Goal: Find specific page/section: Find specific page/section

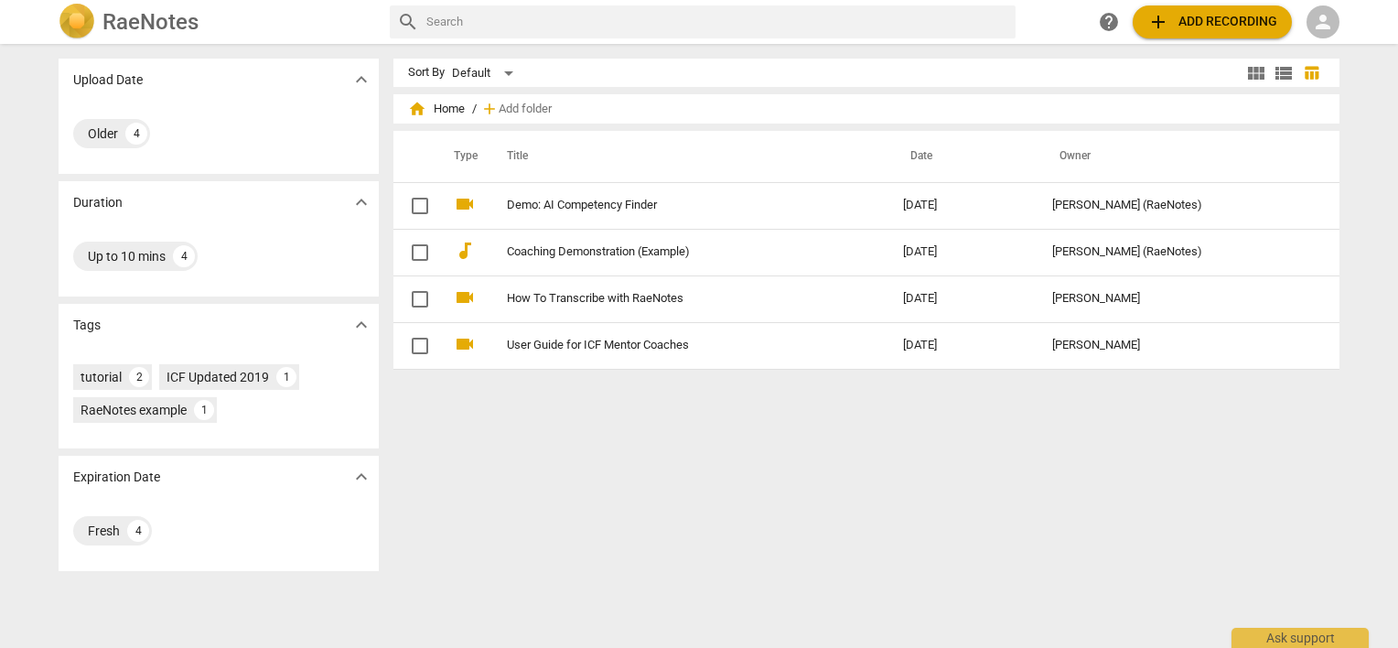
click at [1328, 19] on span "person" at bounding box center [1323, 22] width 22 height 22
click at [1328, 38] on li "Login" at bounding box center [1339, 44] width 66 height 44
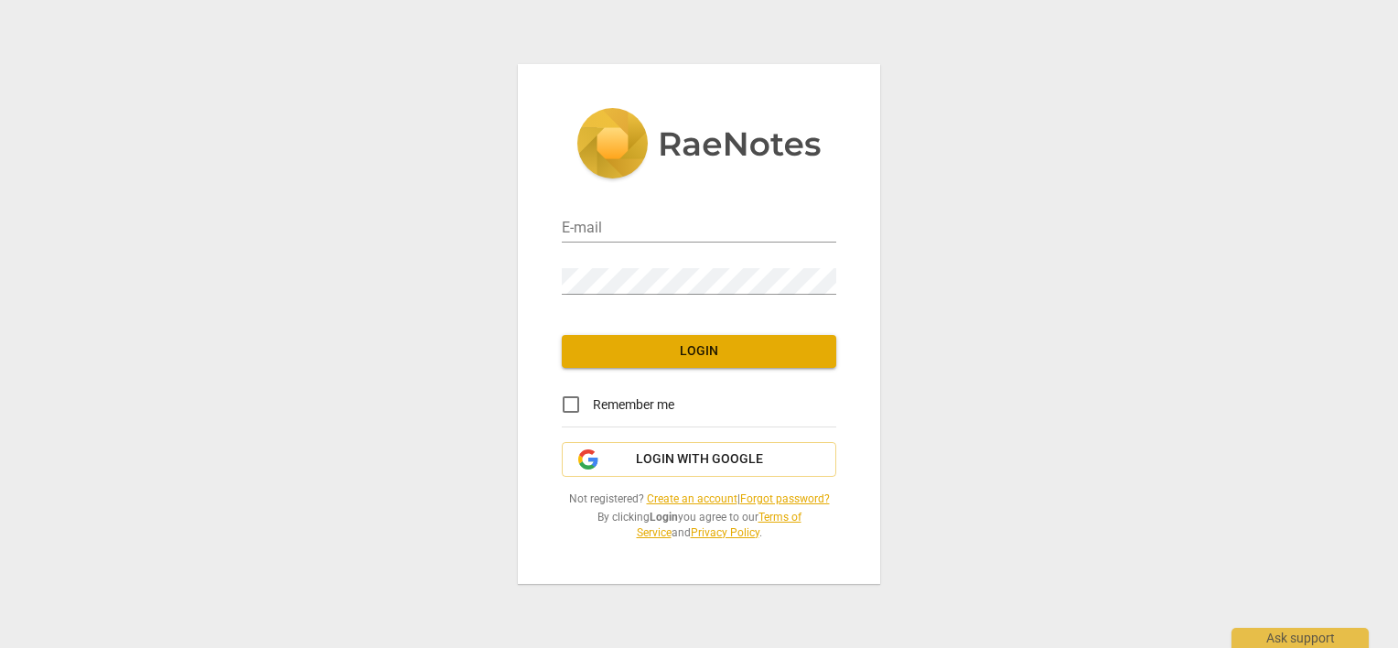
type input "[PERSON_NAME][EMAIL_ADDRESS][DOMAIN_NAME]"
click at [572, 406] on input "Remember me" at bounding box center [571, 404] width 44 height 44
checkbox input "true"
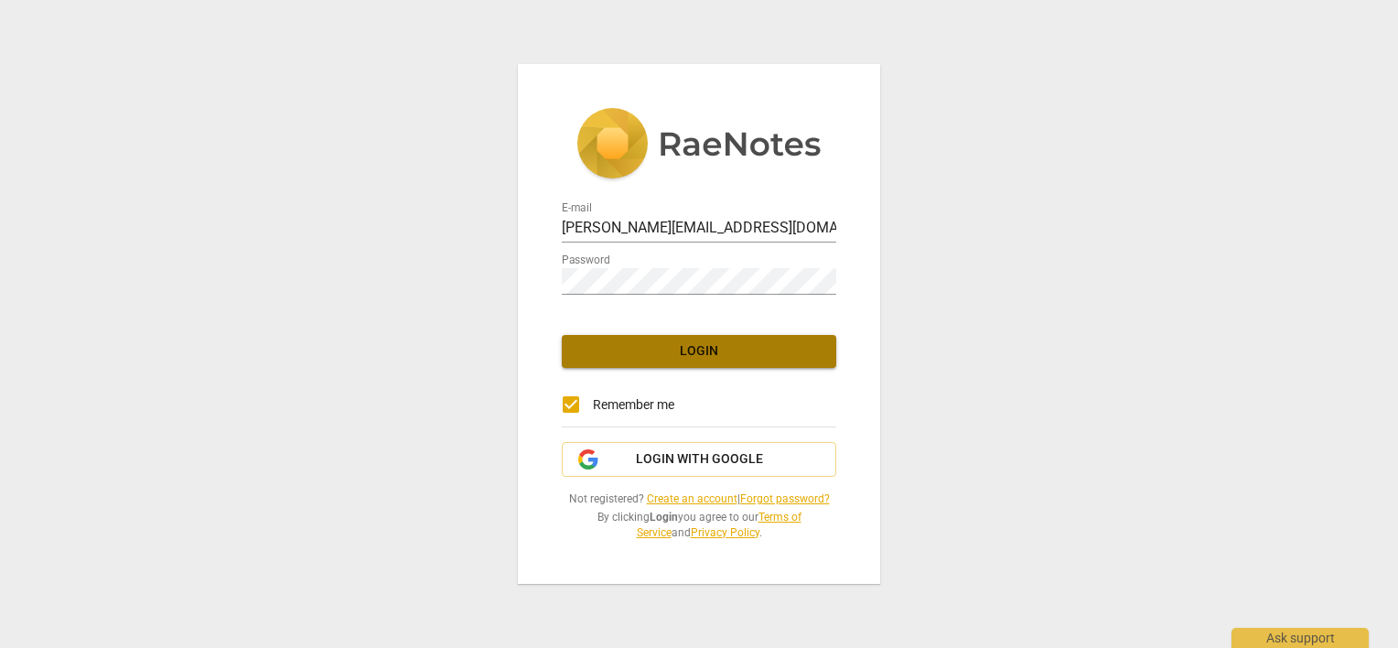
click at [591, 364] on button "Login" at bounding box center [699, 351] width 274 height 33
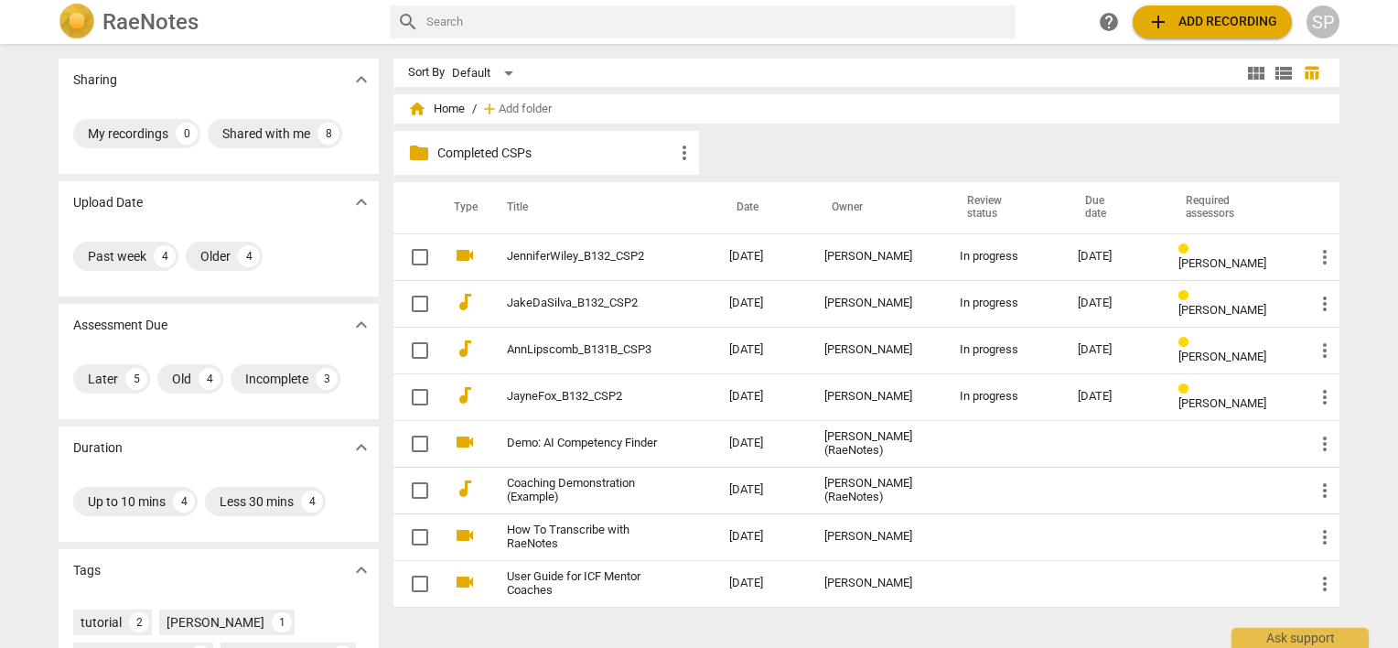
click at [493, 156] on p "Completed CSPs" at bounding box center [555, 153] width 236 height 19
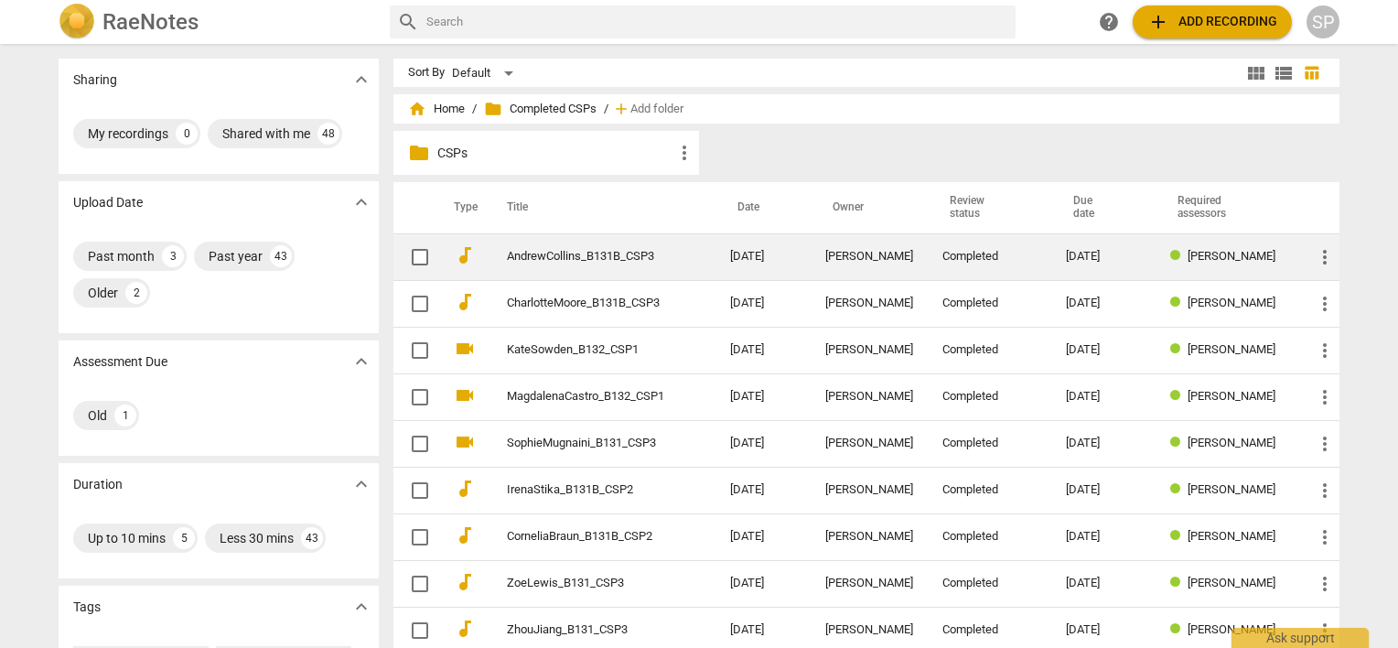
click at [509, 252] on link "AndrewCollins_B131B_CSP3" at bounding box center [585, 257] width 157 height 14
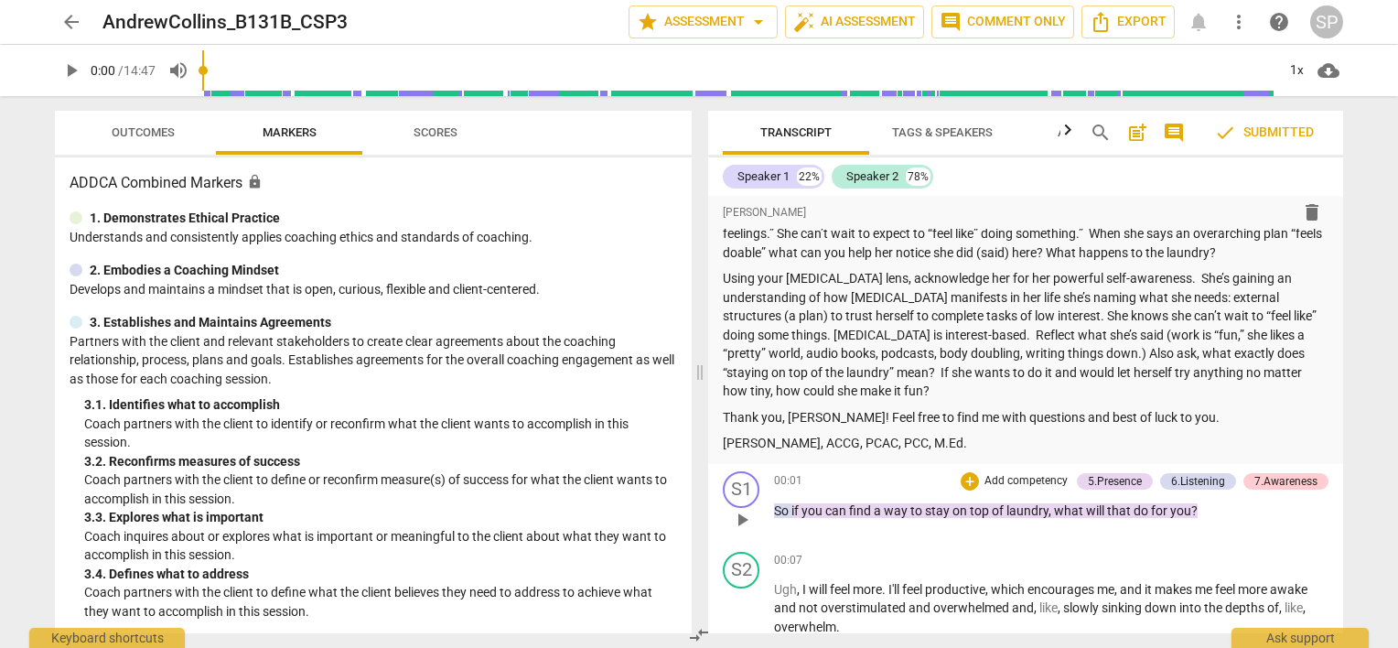
scroll to position [1006, 0]
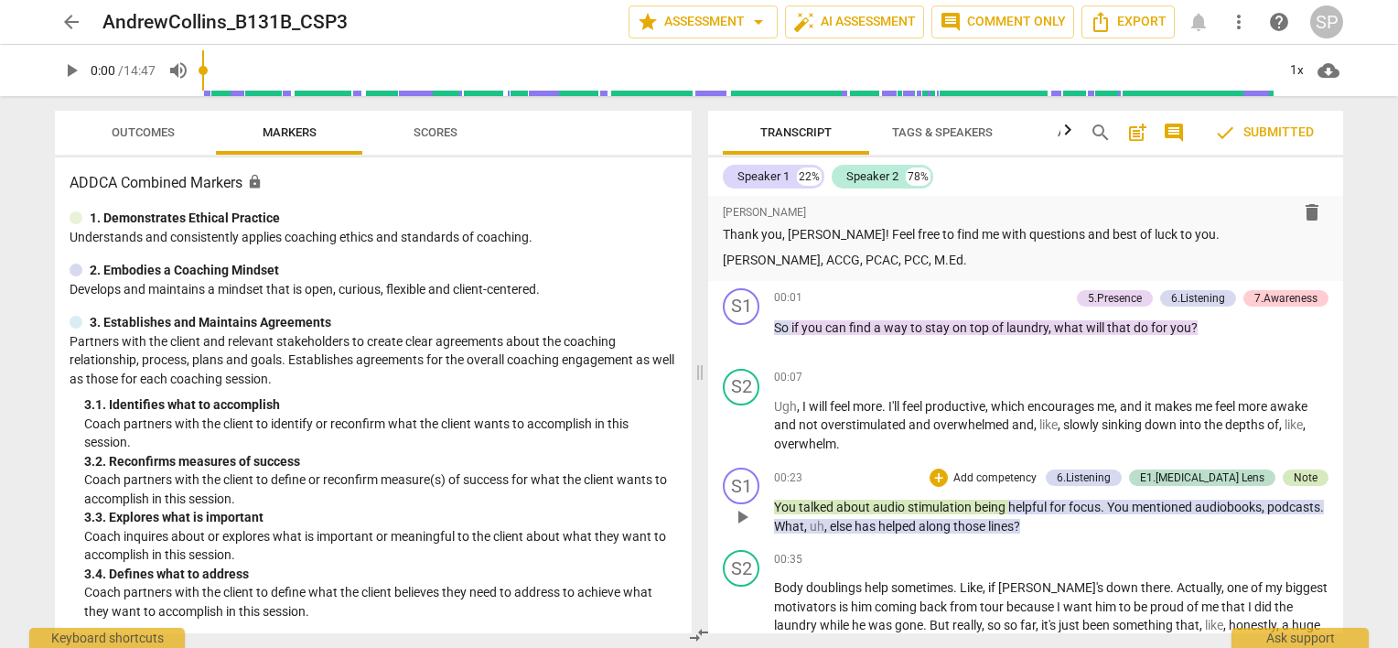
click at [1307, 481] on div "Note" at bounding box center [1306, 477] width 24 height 16
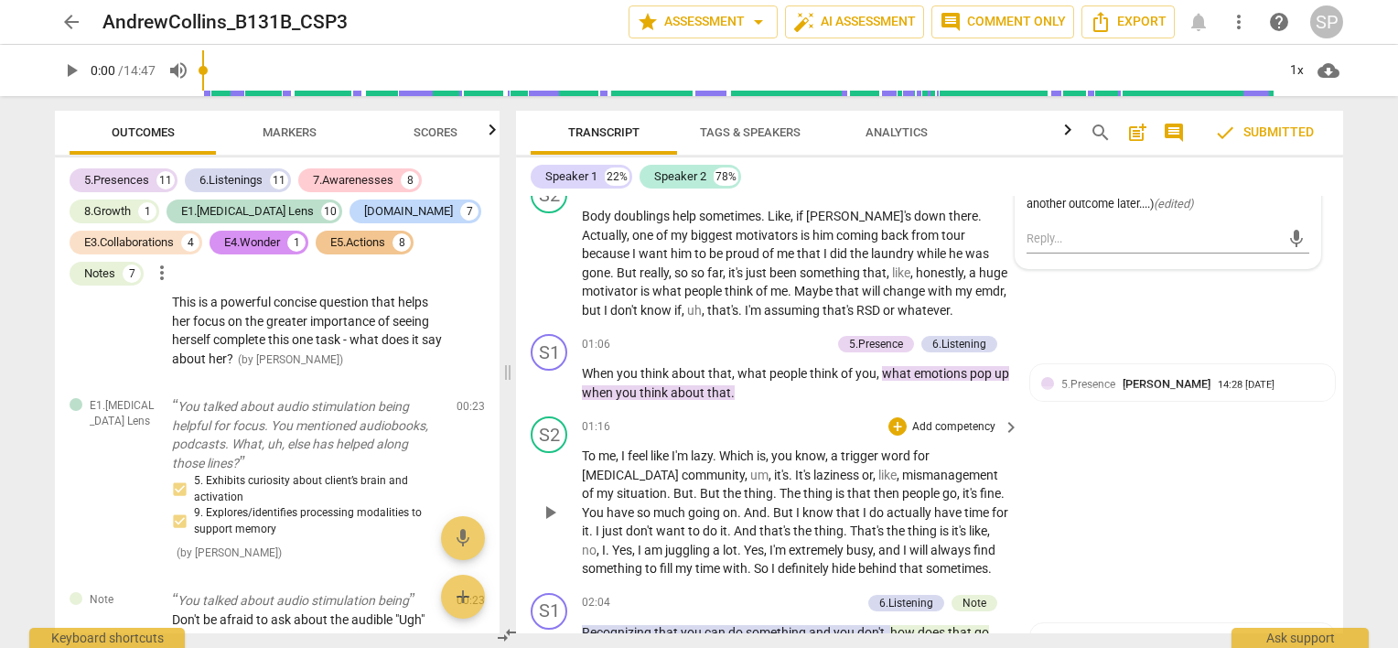
scroll to position [1314, 0]
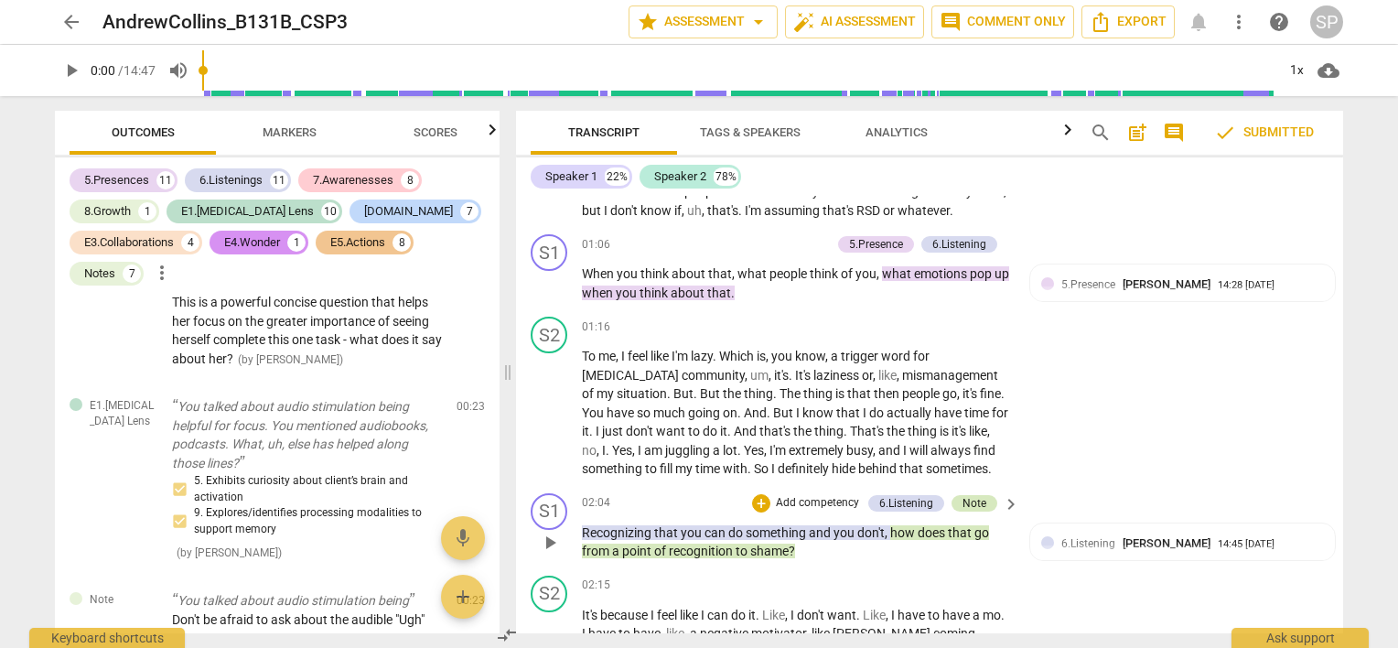
click at [983, 495] on div "Note" at bounding box center [974, 503] width 46 height 16
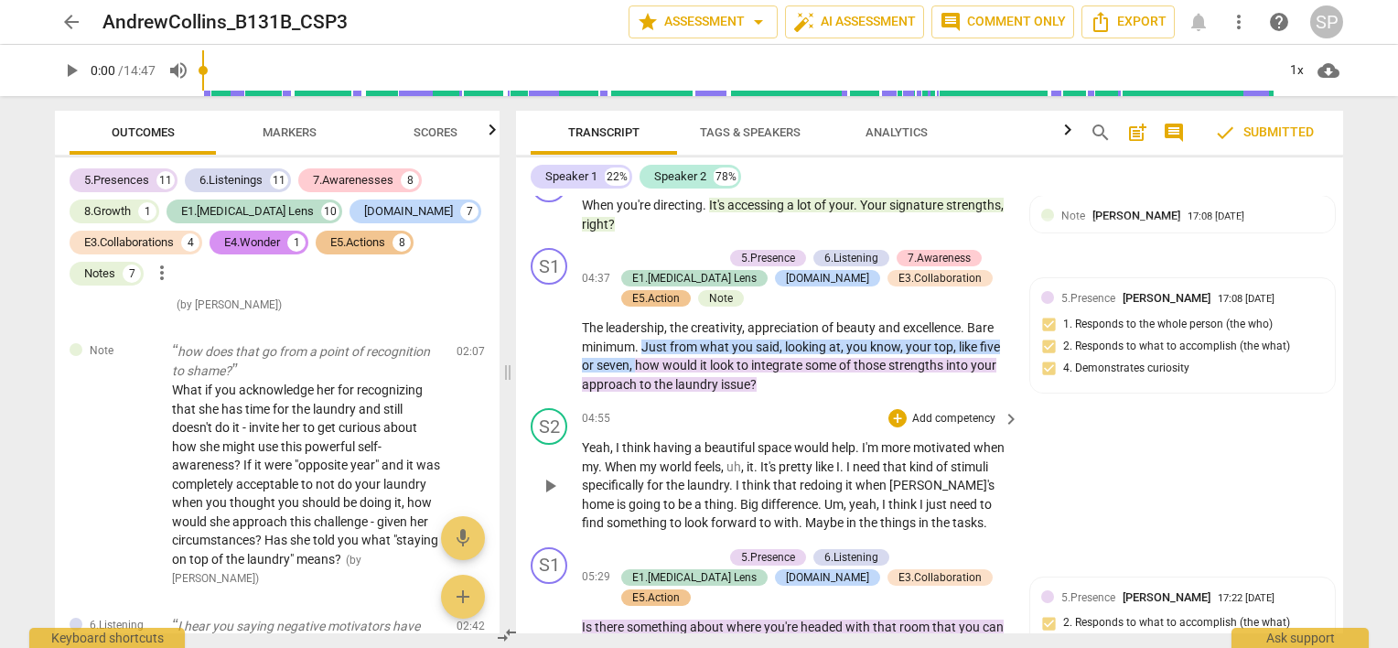
scroll to position [2503, 0]
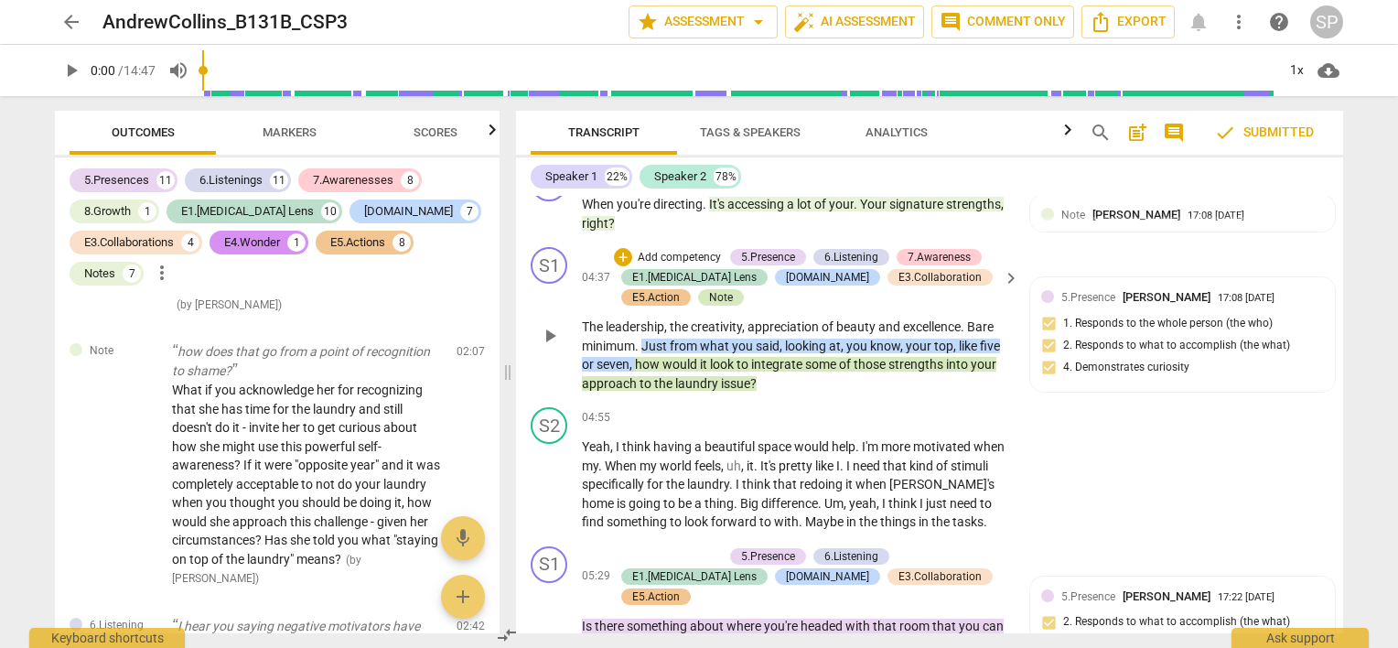
click at [709, 289] on div "Note" at bounding box center [721, 297] width 24 height 16
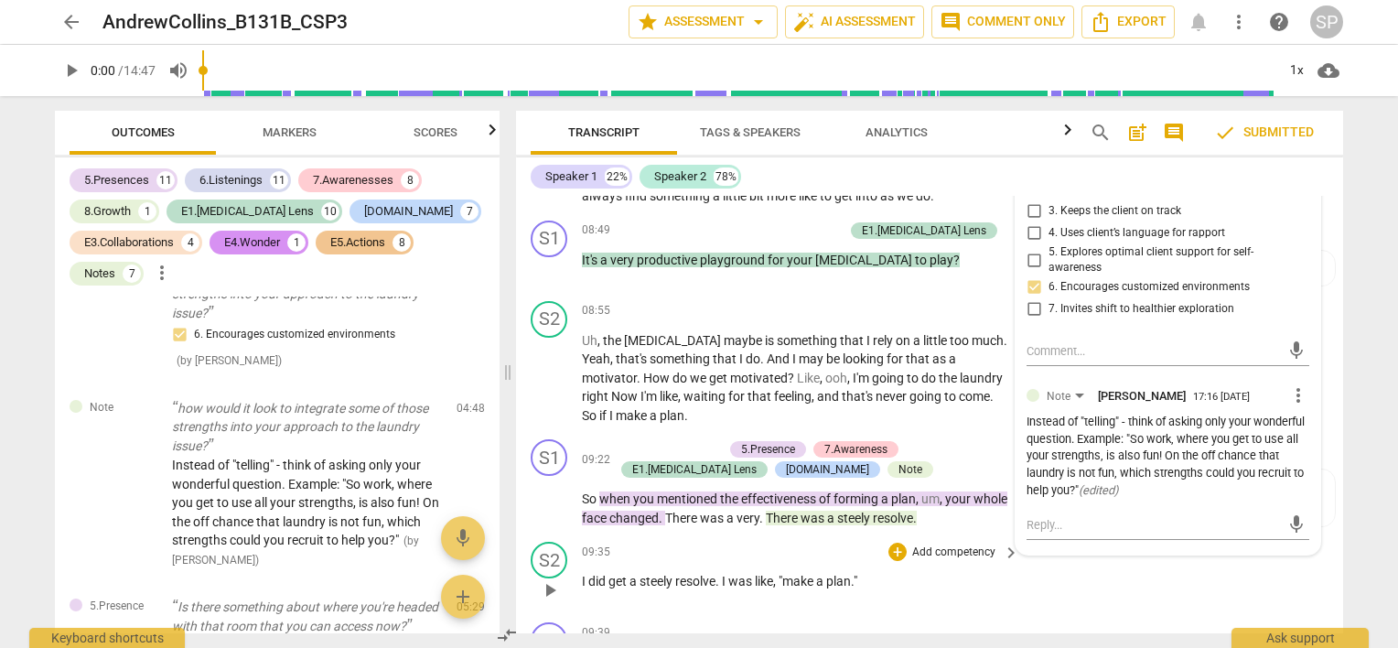
scroll to position [3784, 0]
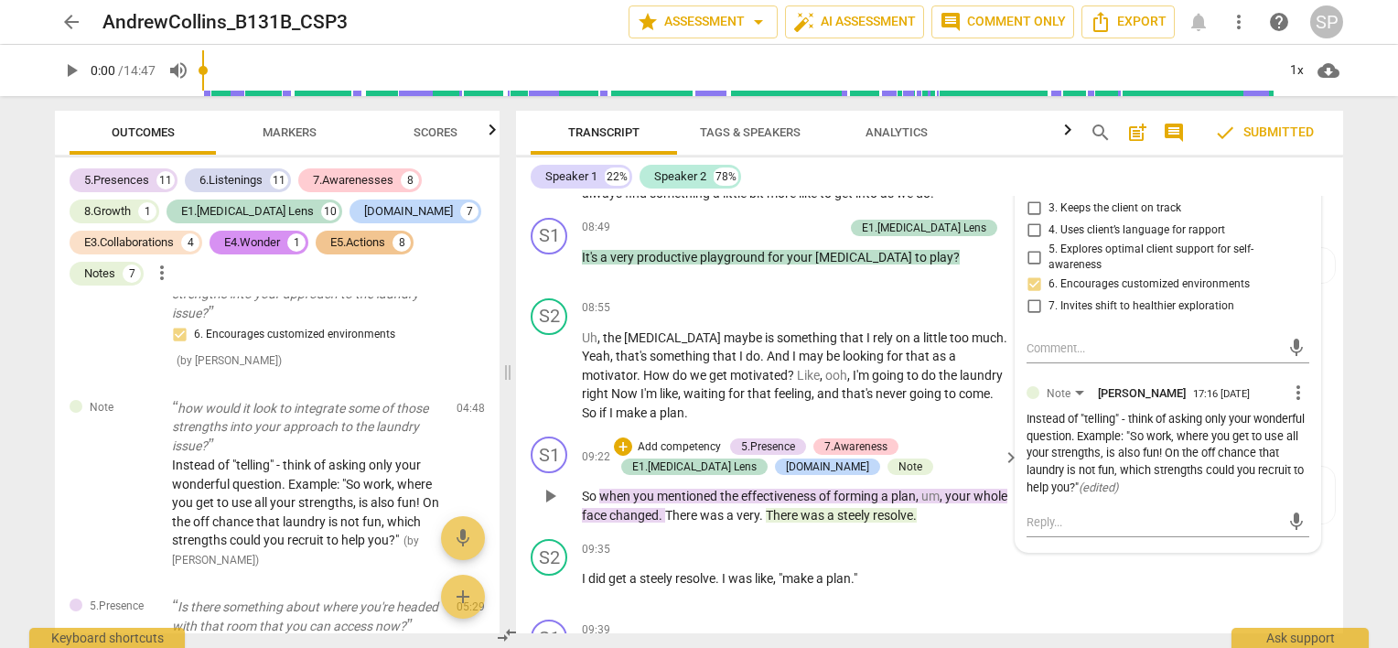
click at [827, 508] on span "was" at bounding box center [814, 515] width 27 height 15
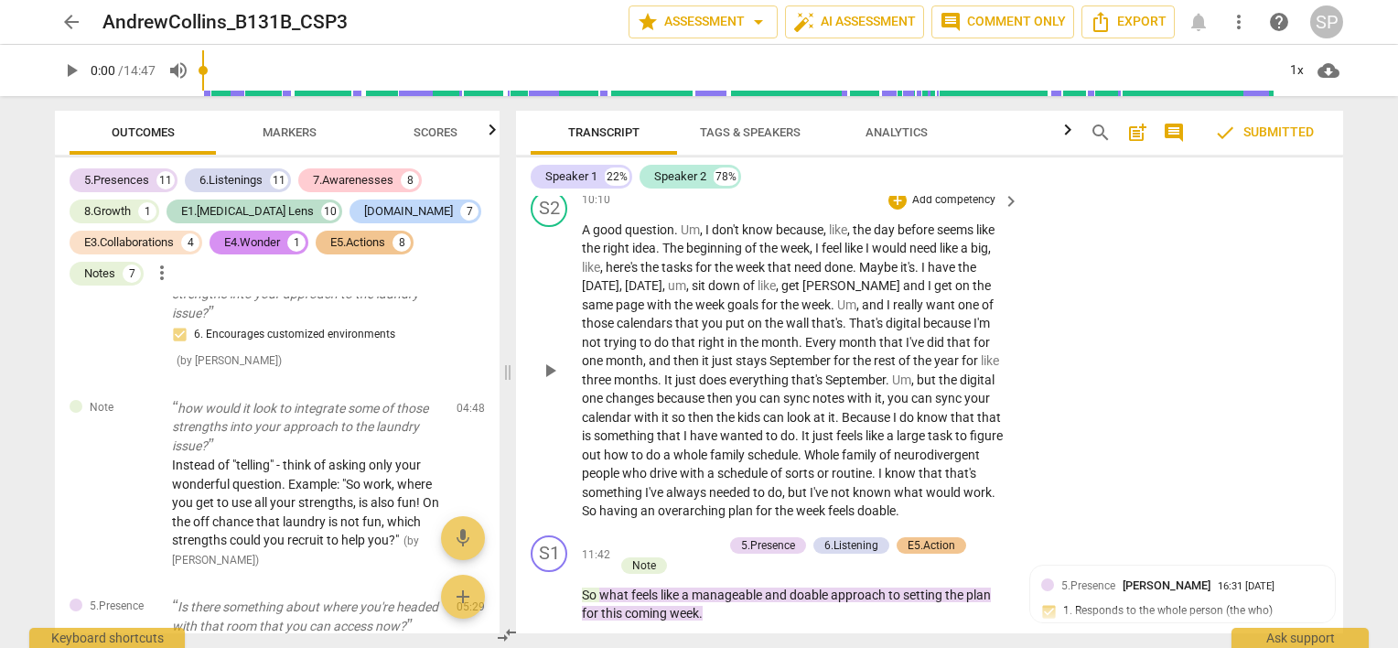
scroll to position [4790, 0]
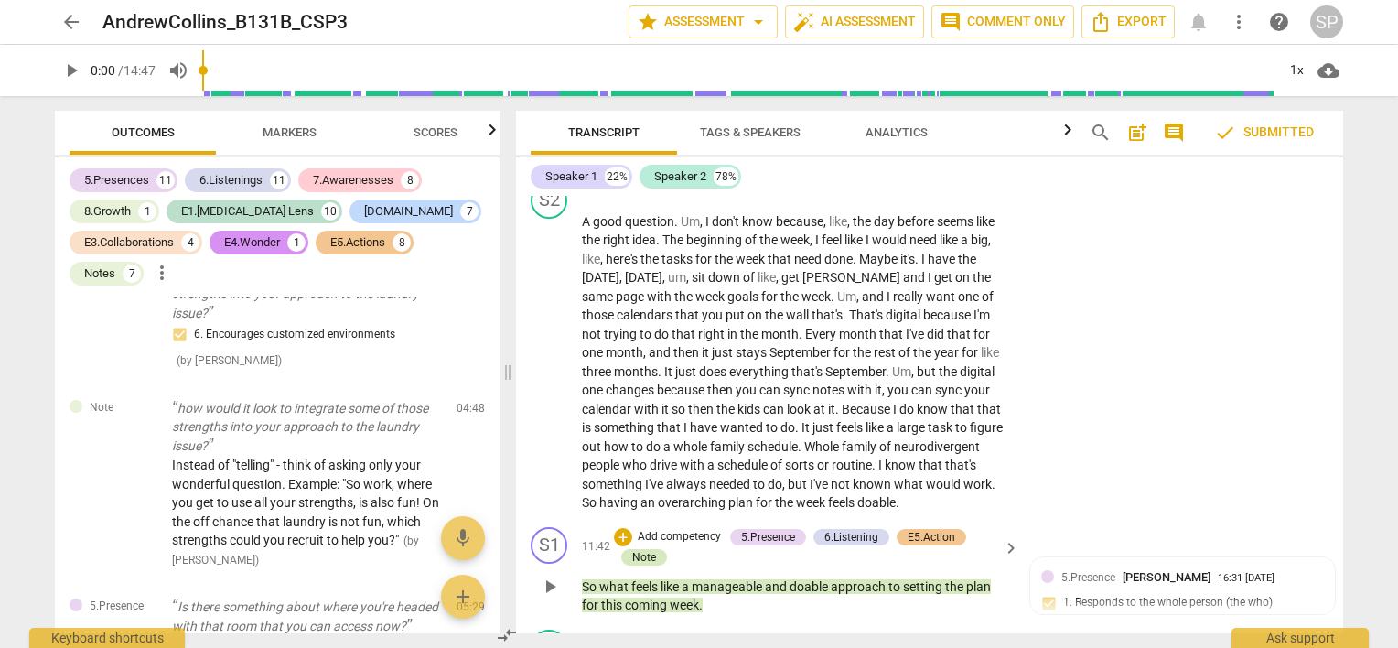
click at [648, 549] on div "Note" at bounding box center [644, 557] width 24 height 16
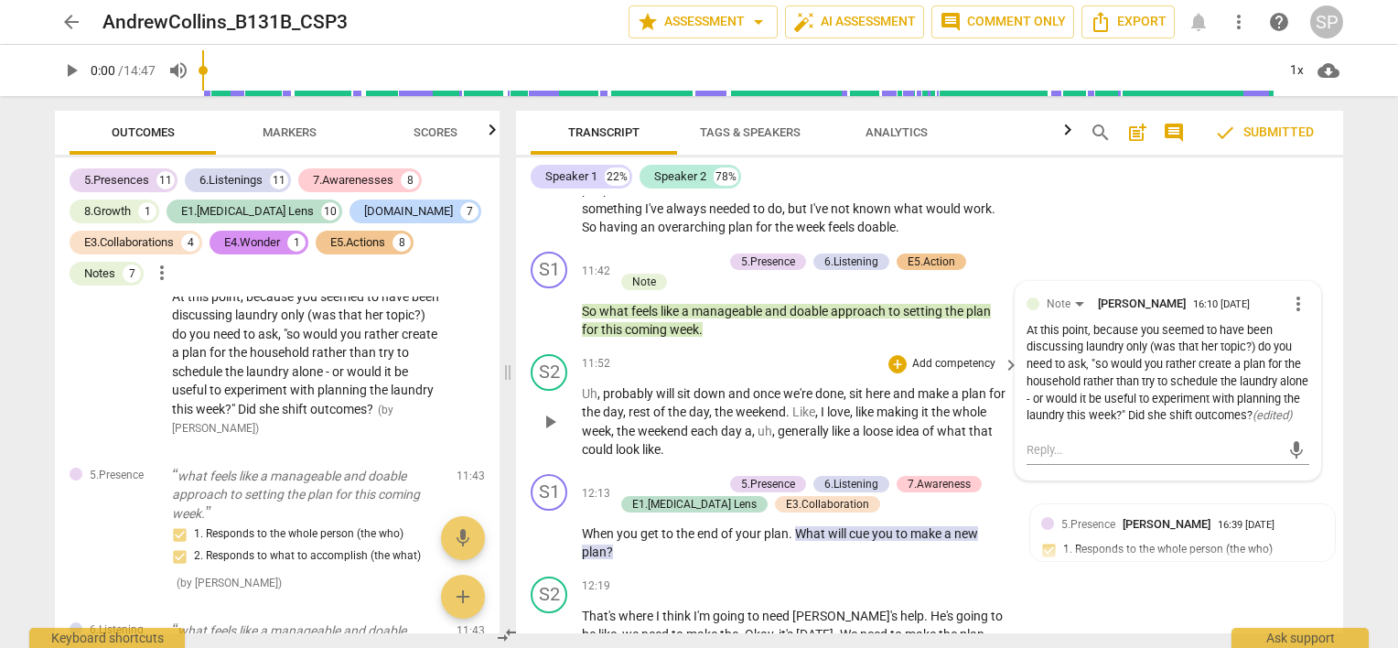
scroll to position [5156, 0]
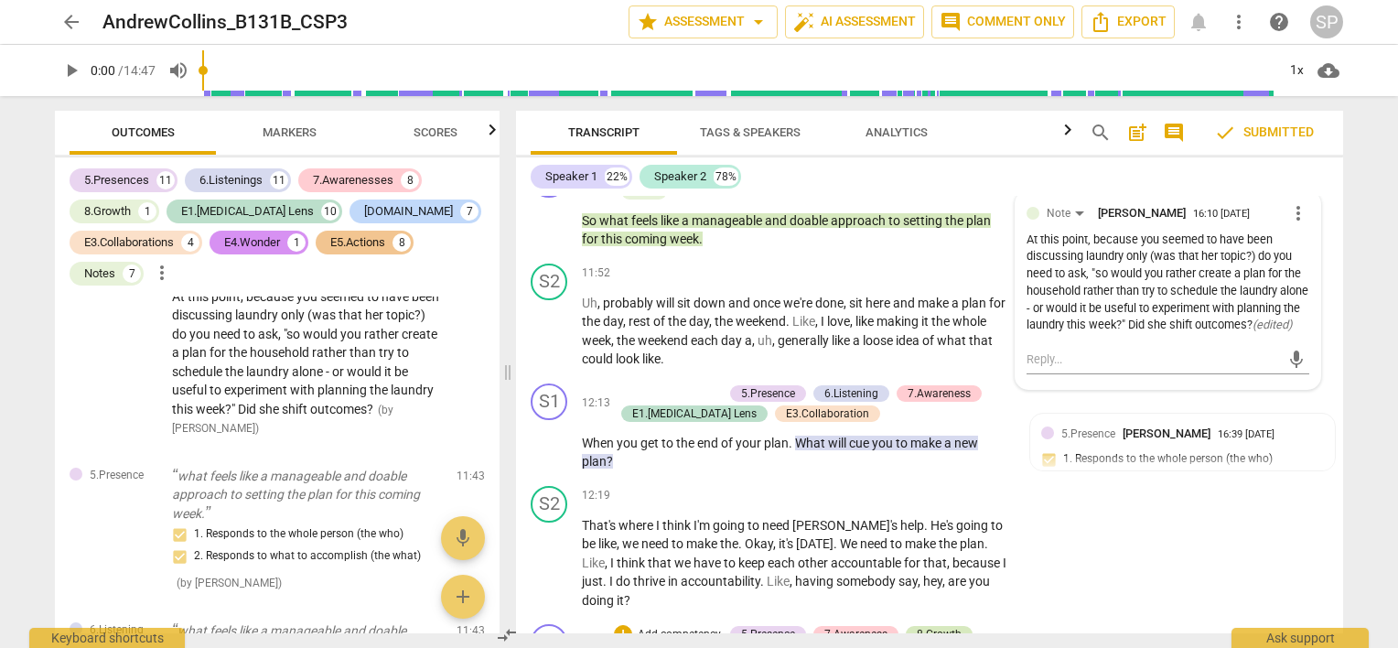
click at [924, 626] on div "8.Growth" at bounding box center [939, 634] width 45 height 16
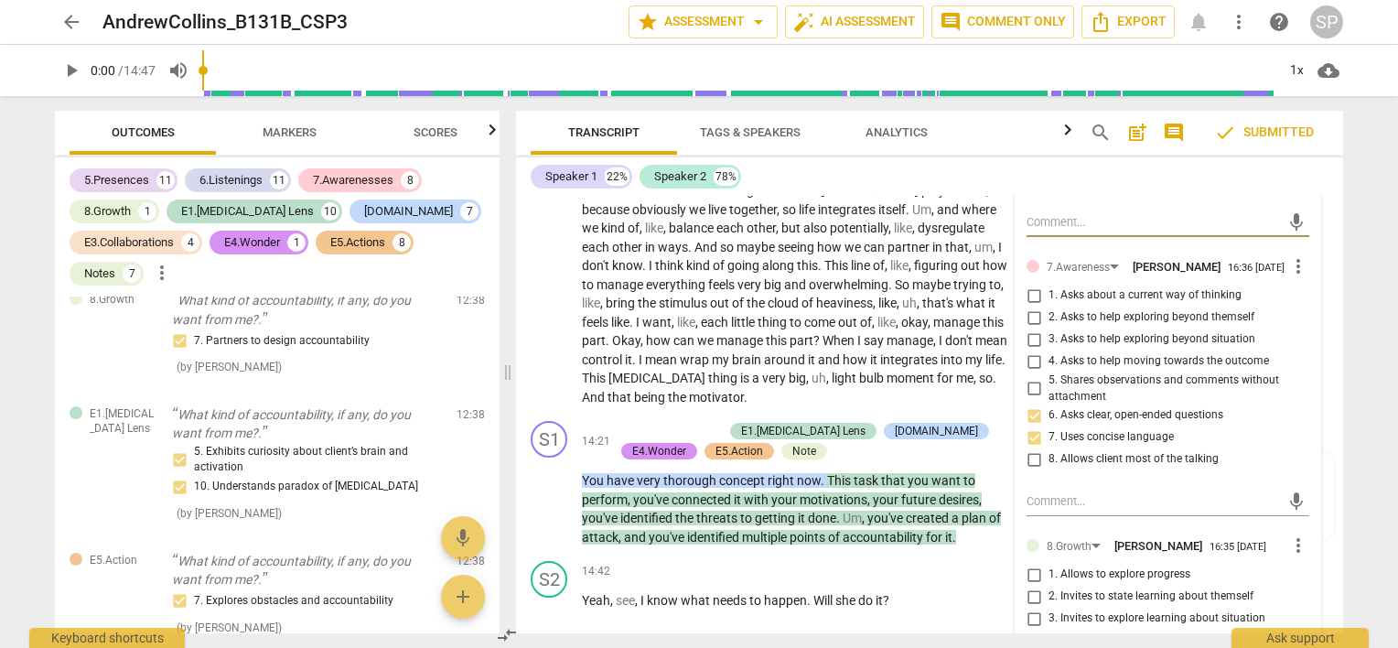
scroll to position [5785, 0]
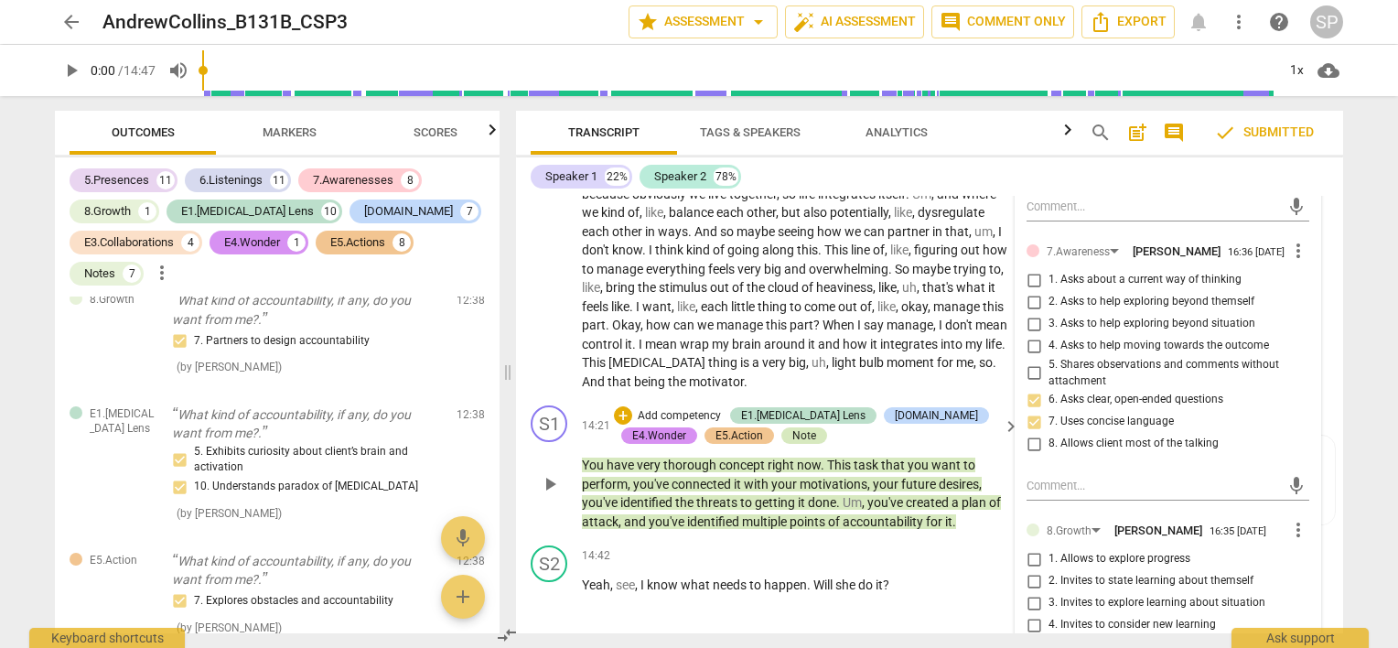
click at [792, 427] on div "Note" at bounding box center [804, 435] width 24 height 16
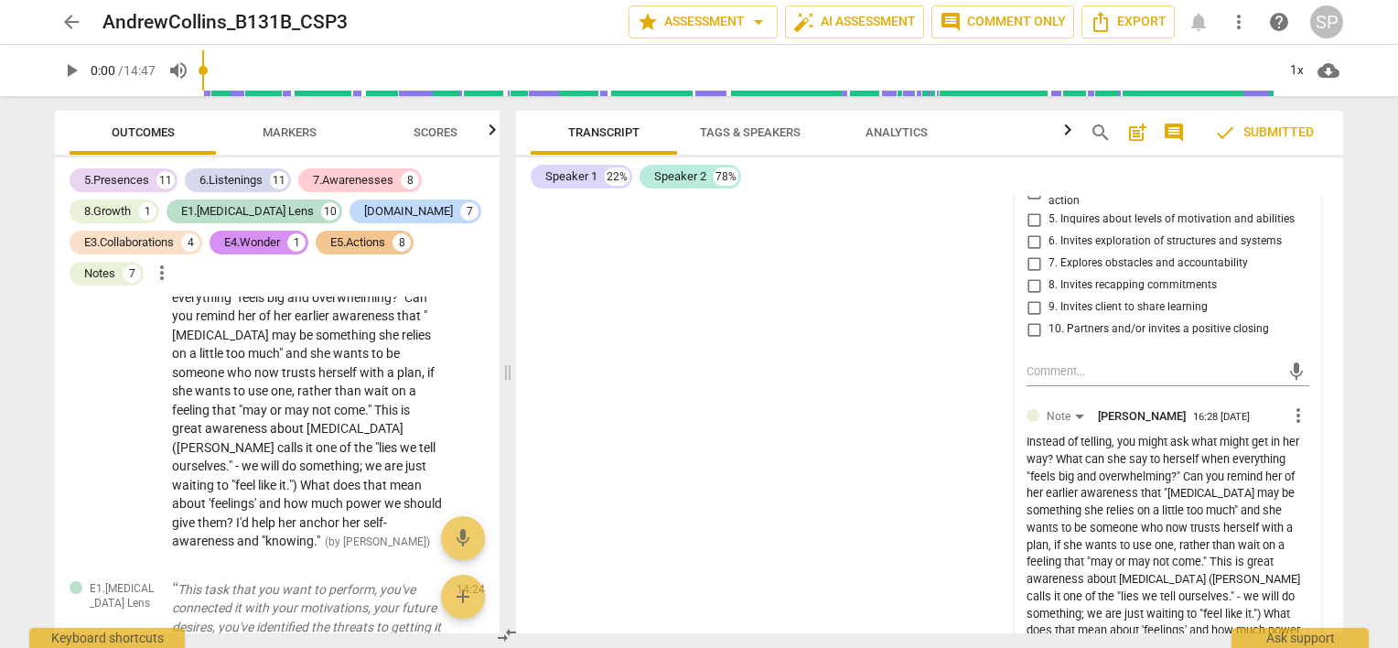
scroll to position [6748, 0]
